Goal: Task Accomplishment & Management: Manage account settings

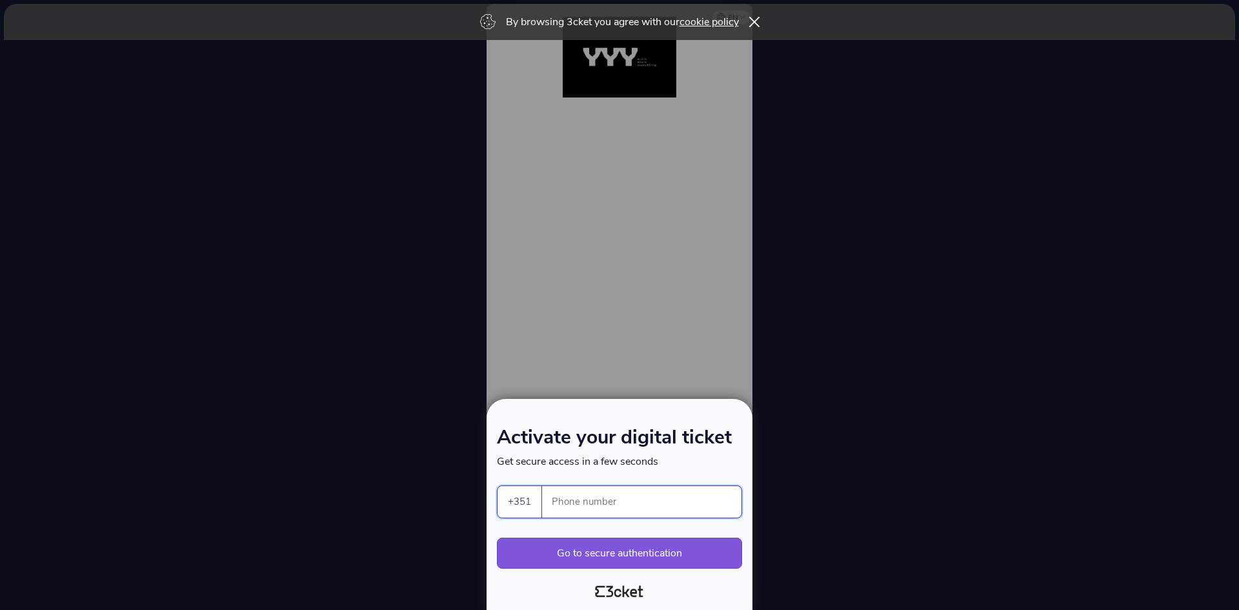
click at [594, 516] on input "Phone number" at bounding box center [647, 502] width 189 height 32
type input "926367303"
click at [602, 552] on button "Go to secure authentication" at bounding box center [619, 553] width 245 height 31
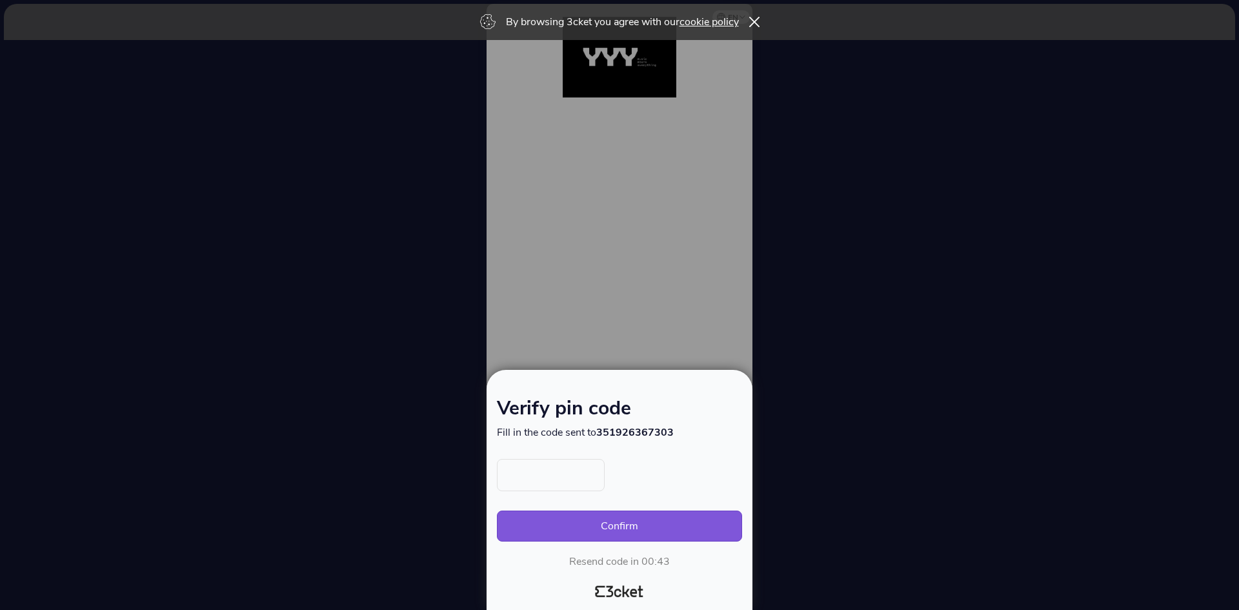
click at [535, 480] on input "text" at bounding box center [551, 475] width 108 height 32
type input "7981"
click at [497, 511] on button "Confirm" at bounding box center [619, 526] width 245 height 31
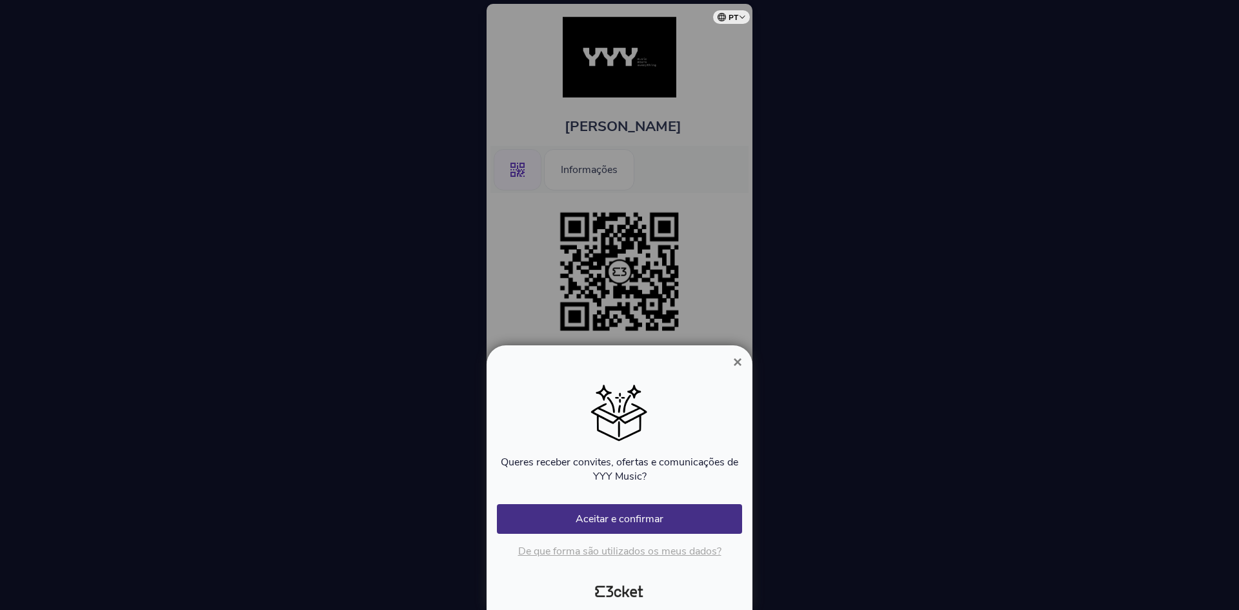
click at [735, 361] on span "×" at bounding box center [737, 361] width 9 height 17
